Goal: Information Seeking & Learning: Find specific page/section

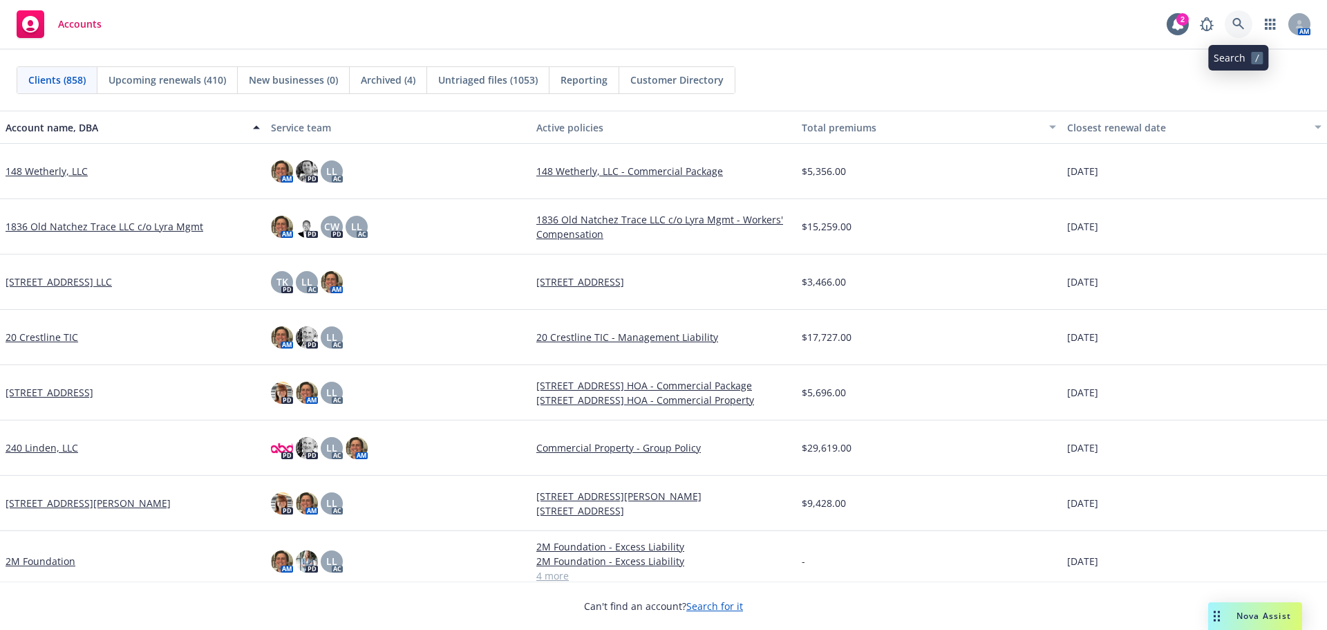
click at [1235, 21] on icon at bounding box center [1239, 24] width 12 height 12
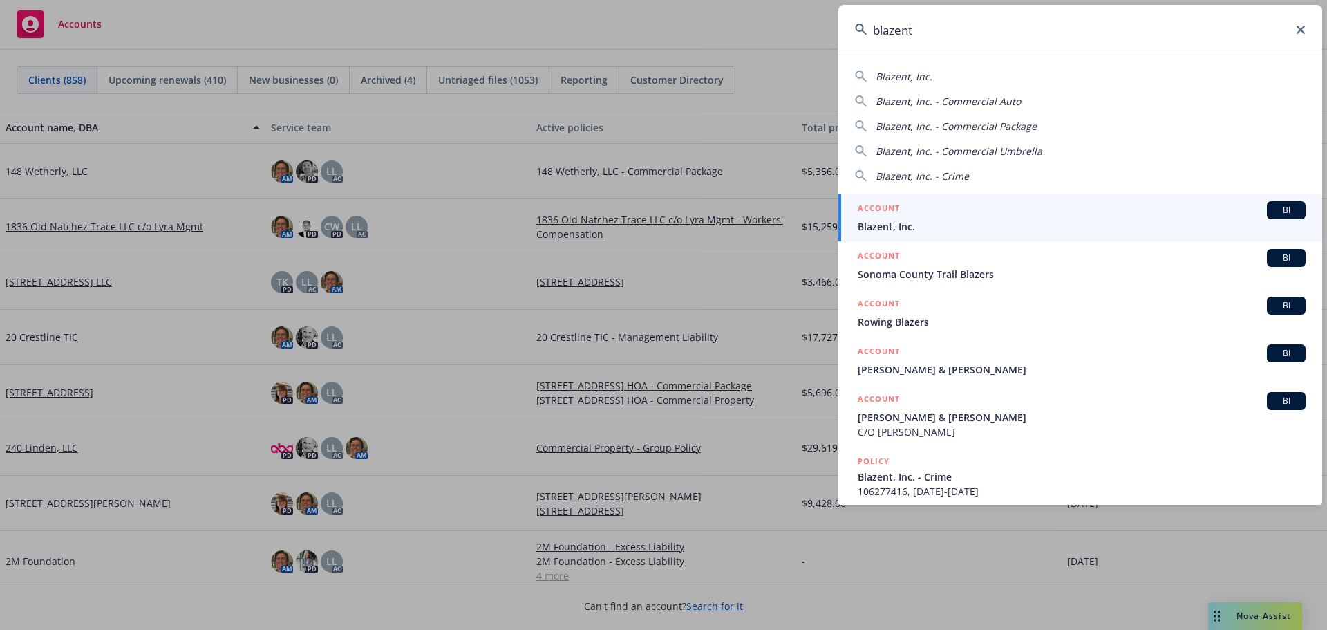
type input "blazent"
click at [1133, 213] on div "ACCOUNT BI" at bounding box center [1082, 210] width 448 height 18
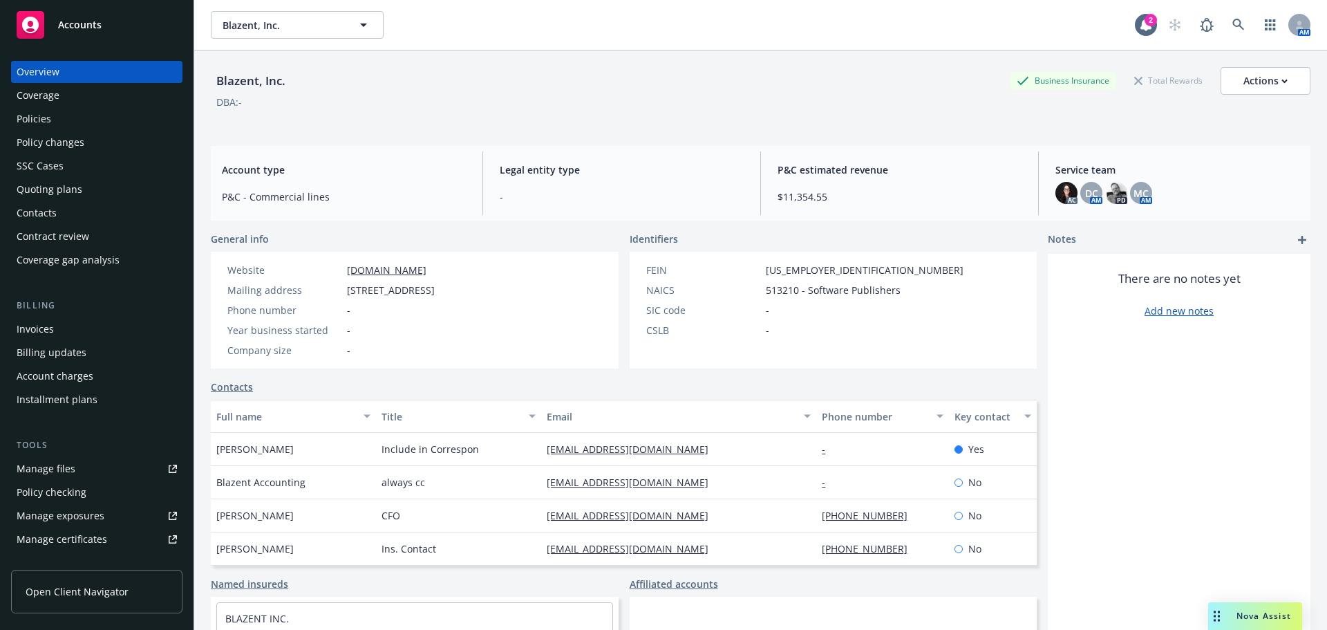
click at [30, 114] on div "Policies" at bounding box center [34, 119] width 35 height 22
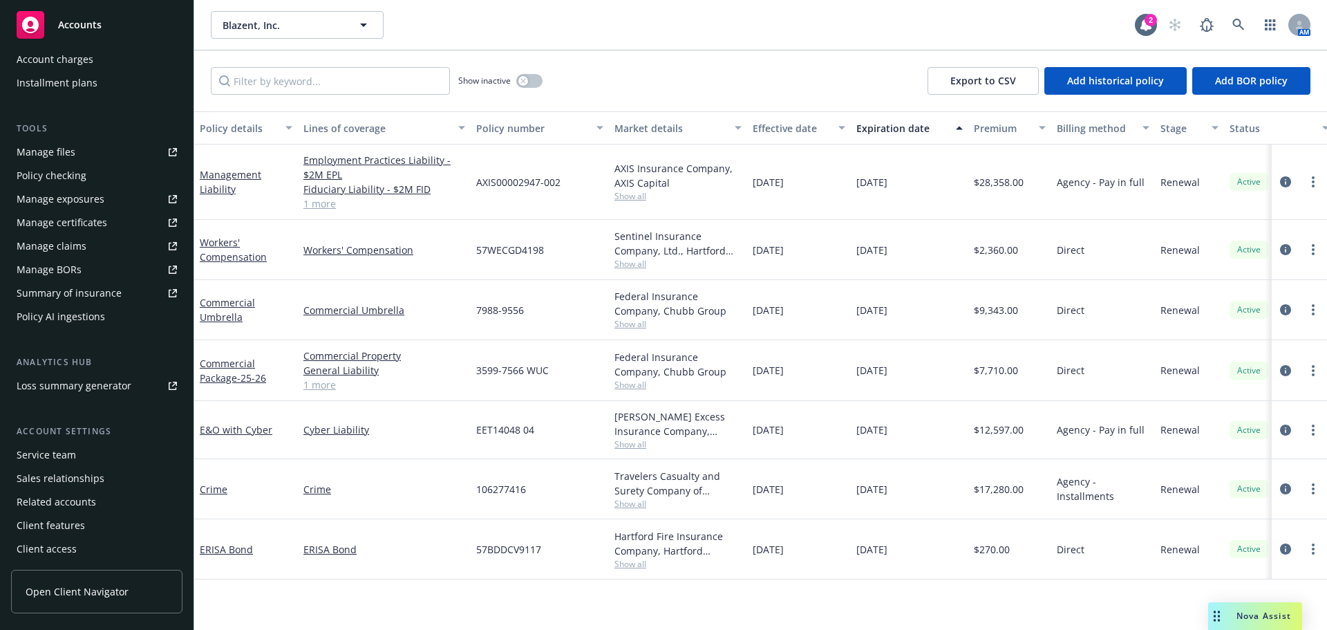
scroll to position [318, 0]
click at [73, 455] on div "Service team" at bounding box center [46, 453] width 59 height 22
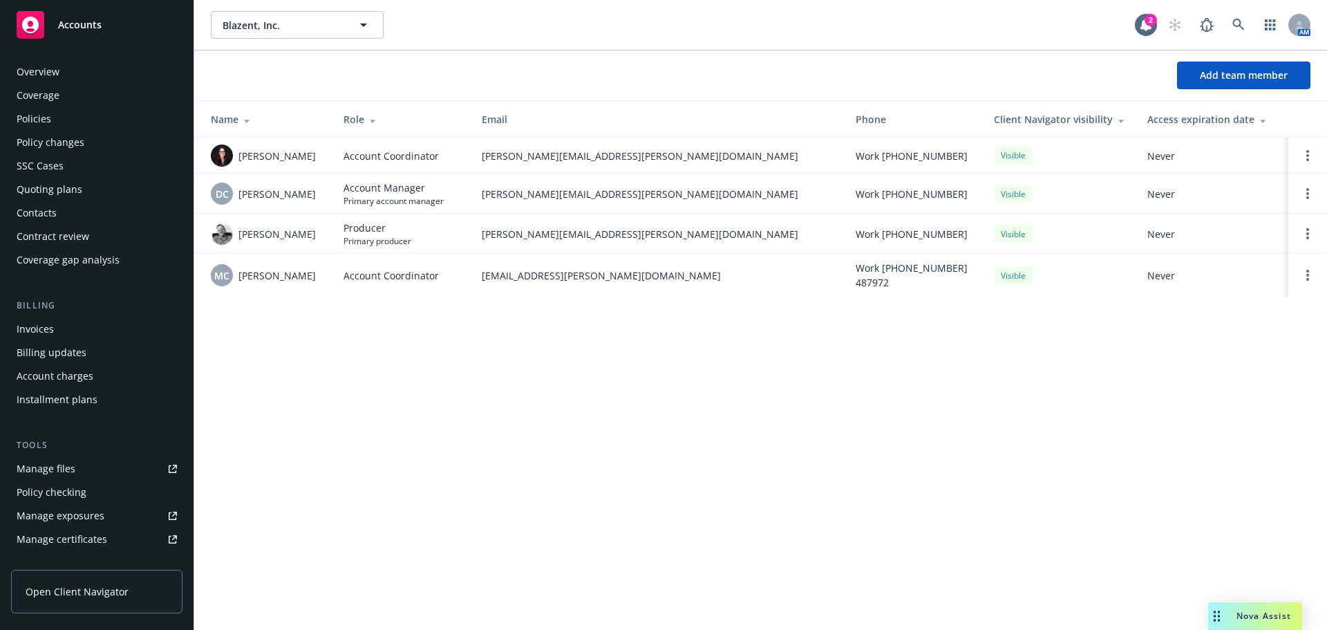
click at [41, 97] on div "Coverage" at bounding box center [38, 95] width 43 height 22
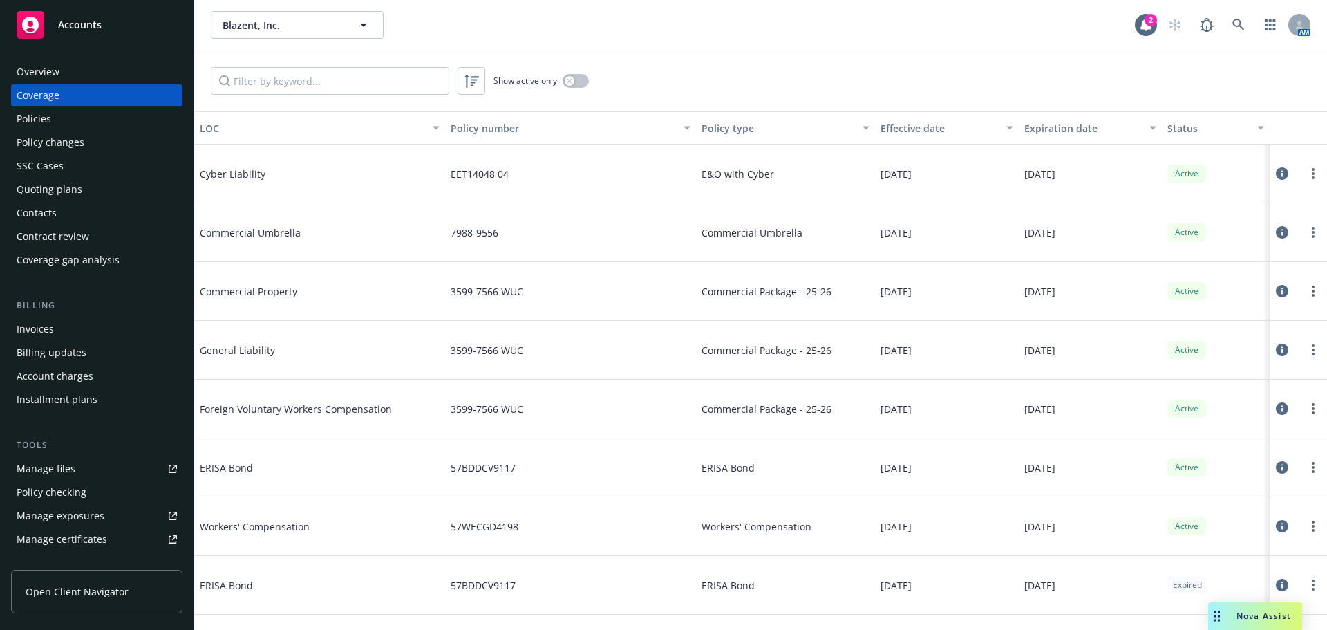
click at [27, 123] on div "Policies" at bounding box center [34, 119] width 35 height 22
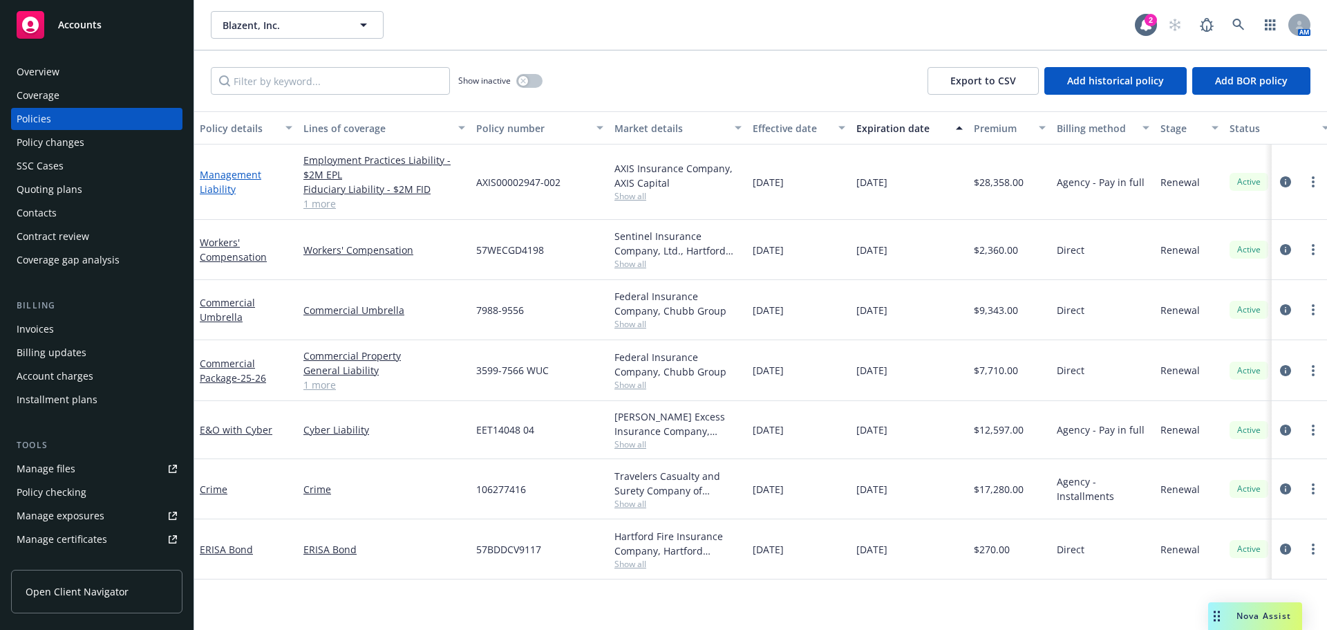
click at [225, 191] on link "Management Liability" at bounding box center [231, 182] width 62 height 28
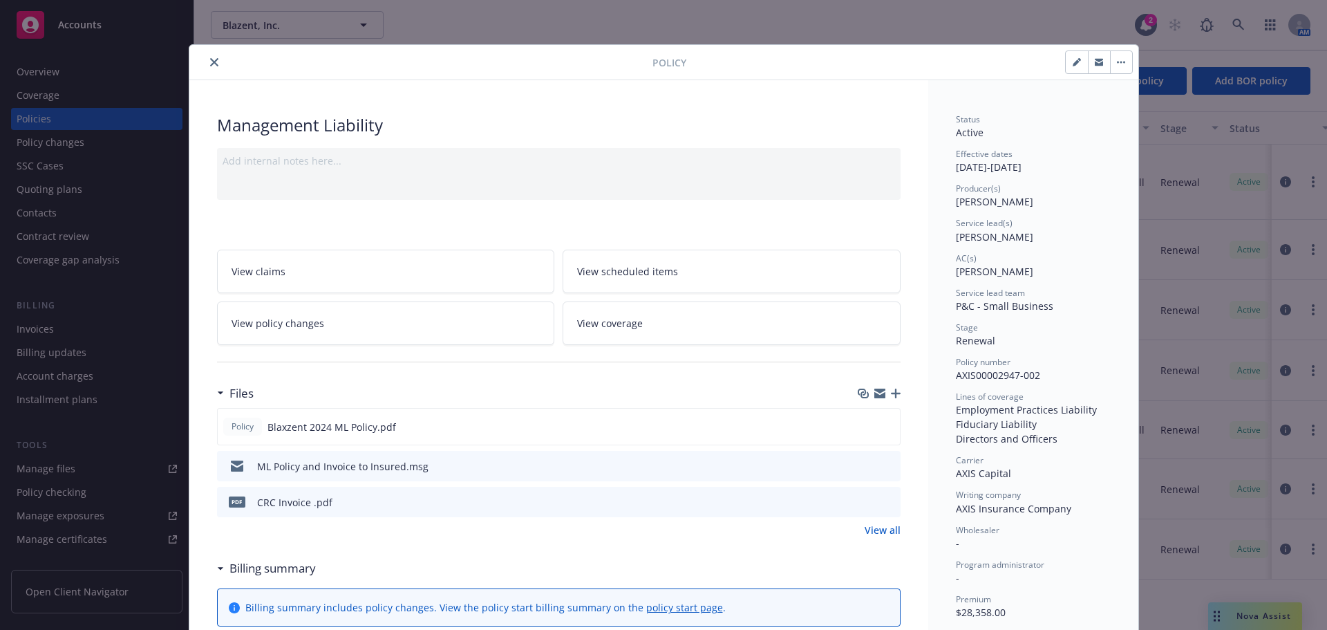
click at [212, 60] on icon "close" at bounding box center [214, 62] width 8 height 8
